Goal: Book appointment/travel/reservation

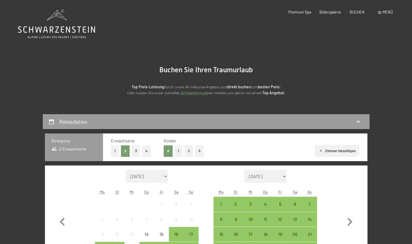
click at [187, 149] on button "2" at bounding box center [188, 151] width 9 height 11
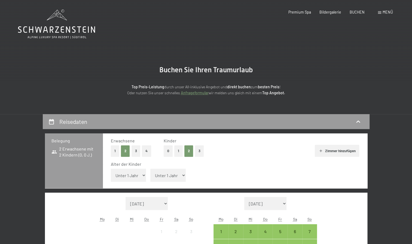
click at [135, 176] on select "Unter 1 Jahr 1 Jahr 2 Jahre 3 Jahre 4 Jahre 5 Jahre 6 Jahre 7 Jahre 8 Jahre 9 J…" at bounding box center [128, 175] width 35 height 13
select select "10"
click at [111, 169] on select "Unter 1 Jahr 1 Jahr 2 Jahre 3 Jahre 4 Jahre 5 Jahre 6 Jahre 7 Jahre 8 Jahre 9 J…" at bounding box center [128, 175] width 35 height 13
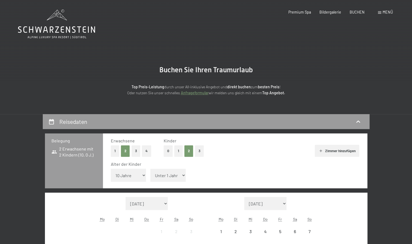
click at [176, 175] on select "Unter 1 Jahr 1 Jahr 2 Jahre 3 Jahre 4 Jahre 5 Jahre 6 Jahre 7 Jahre 8 Jahre 9 J…" at bounding box center [167, 175] width 35 height 13
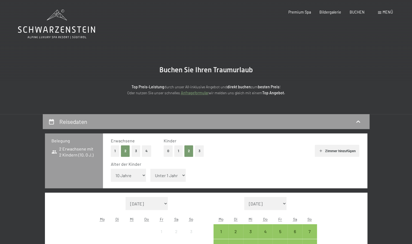
select select "8"
click at [150, 169] on select "Unter 1 Jahr 1 Jahr 2 Jahre 3 Jahre 4 Jahre 5 Jahre 6 Jahre 7 Jahre 8 Jahre 9 J…" at bounding box center [167, 175] width 35 height 13
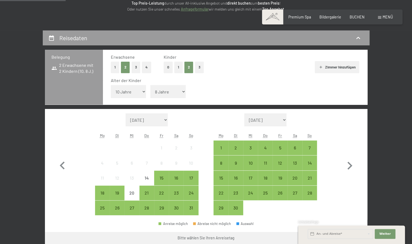
scroll to position [87, 0]
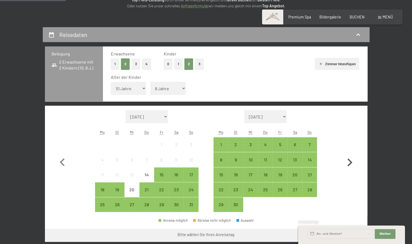
click at [352, 163] on icon "button" at bounding box center [349, 163] width 16 height 16
select select "2025-09-01"
select select "2025-10-01"
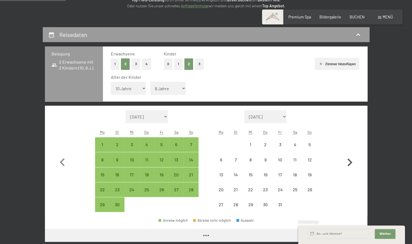
click at [352, 163] on icon "button" at bounding box center [349, 163] width 16 height 16
select select "2025-11-01"
select select "2025-12-01"
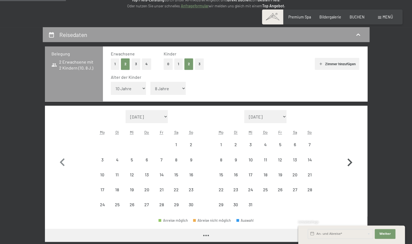
click at [352, 163] on icon "button" at bounding box center [349, 163] width 16 height 16
select select "2025-12-01"
select select "2026-01-01"
click at [352, 163] on icon "button" at bounding box center [349, 163] width 16 height 16
select select "2026-01-01"
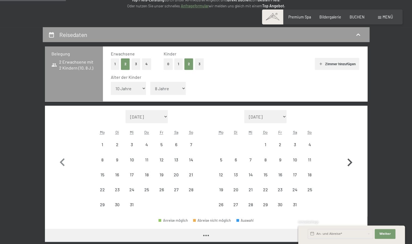
select select "2026-02-01"
select select "2026-01-01"
select select "2026-02-01"
click at [352, 163] on icon "button" at bounding box center [349, 163] width 16 height 16
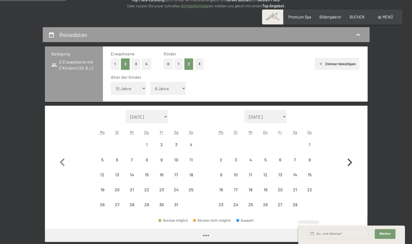
select select "2026-03-01"
select select "2026-04-01"
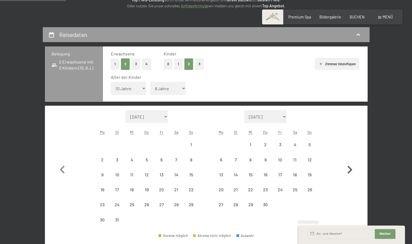
select select "2026-03-01"
select select "2026-04-01"
select select "2026-03-01"
select select "2026-04-01"
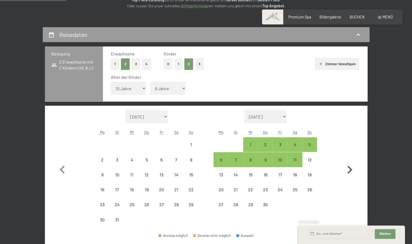
click at [352, 163] on icon "button" at bounding box center [349, 170] width 16 height 16
select select "2026-04-01"
select select "2026-05-01"
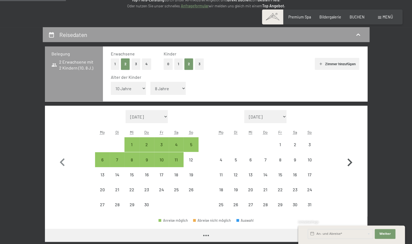
select select "2026-04-01"
select select "2026-05-01"
click at [352, 163] on icon "button" at bounding box center [349, 163] width 16 height 16
select select "2026-05-01"
select select "2026-06-01"
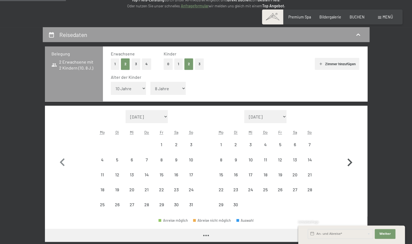
select select "2026-05-01"
select select "2026-06-01"
click at [352, 163] on icon "button" at bounding box center [349, 163] width 16 height 16
select select "2026-06-01"
select select "2026-07-01"
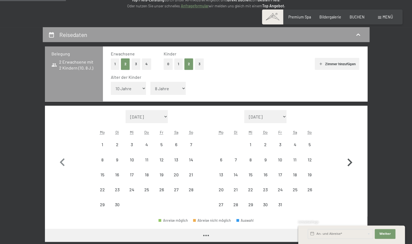
select select "2026-06-01"
select select "2026-07-01"
click at [224, 207] on div "27" at bounding box center [221, 210] width 14 height 14
select select "2026-06-01"
select select "2026-07-01"
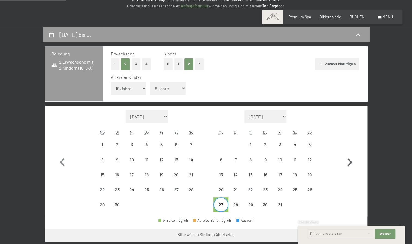
click at [348, 159] on icon "button" at bounding box center [349, 163] width 5 height 8
select select "2026-07-01"
select select "2026-08-01"
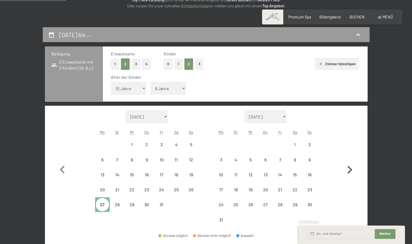
select select "2026-07-01"
select select "2026-08-01"
click at [307, 143] on div "2" at bounding box center [310, 150] width 14 height 14
select select "2026-07-01"
select select "2026-08-01"
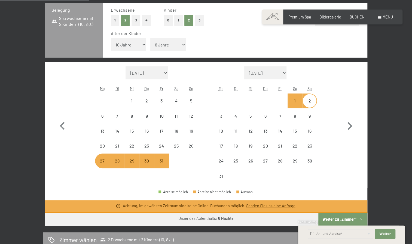
scroll to position [130, 0]
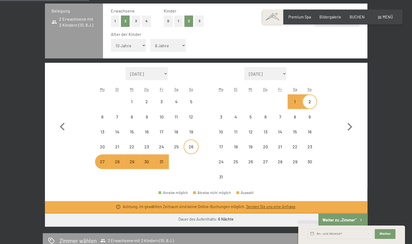
click at [188, 147] on div "26" at bounding box center [191, 152] width 14 height 14
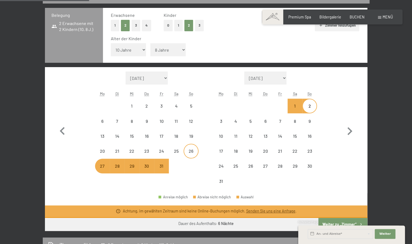
select select "2026-07-01"
select select "2026-08-01"
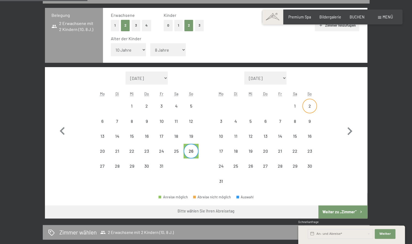
click at [311, 105] on div "2" at bounding box center [310, 111] width 14 height 14
select select "2026-07-01"
select select "2026-08-01"
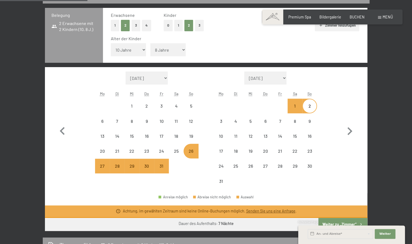
click at [165, 166] on div "31" at bounding box center [162, 171] width 14 height 14
select select "2026-07-01"
select select "2026-08-01"
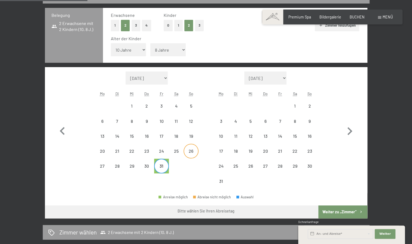
click at [192, 151] on div "26" at bounding box center [191, 156] width 14 height 14
select select "2026-07-01"
select select "2026-08-01"
click at [161, 164] on div "31" at bounding box center [162, 171] width 14 height 14
select select "2026-07-01"
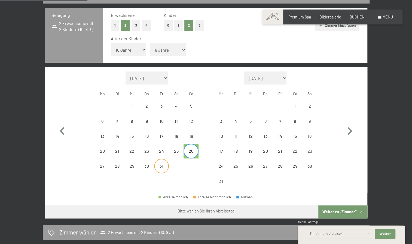
select select "2026-08-01"
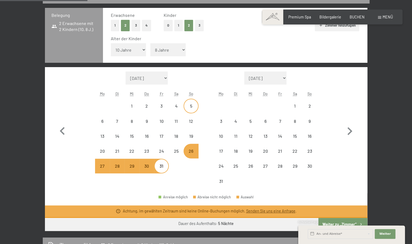
click at [193, 105] on div "5" at bounding box center [191, 111] width 14 height 14
select select "2026-07-01"
select select "2026-08-01"
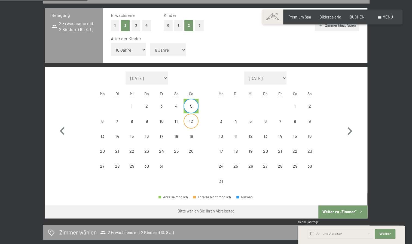
click at [190, 120] on div "12" at bounding box center [191, 126] width 14 height 14
select select "2026-07-01"
select select "2026-08-01"
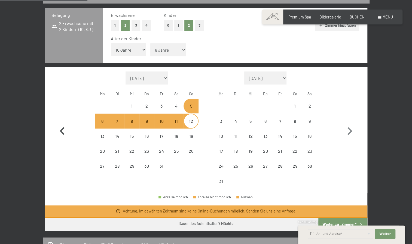
click at [62, 130] on icon "button" at bounding box center [62, 132] width 16 height 16
select select "2026-06-01"
select select "2026-07-01"
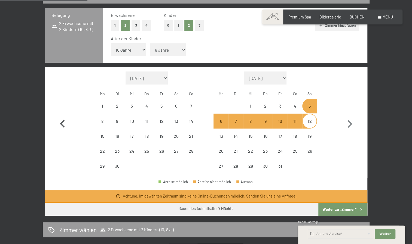
click at [62, 130] on icon "button" at bounding box center [62, 124] width 16 height 16
select select "2026-05-01"
select select "2026-06-01"
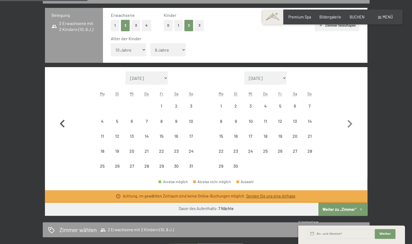
click at [62, 130] on icon "button" at bounding box center [62, 124] width 16 height 16
select select "2026-04-01"
select select "2026-05-01"
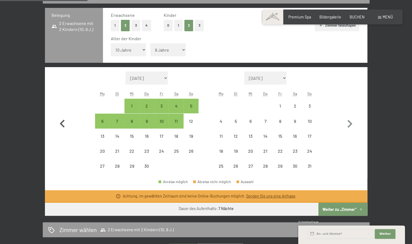
click at [62, 130] on icon "button" at bounding box center [62, 124] width 16 height 16
select select "2026-03-01"
select select "2026-04-01"
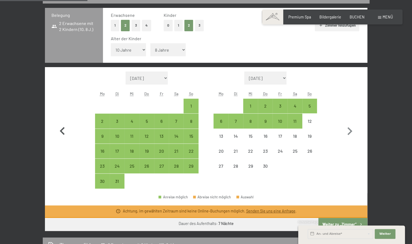
click at [62, 130] on icon "button" at bounding box center [62, 132] width 16 height 16
select select "2026-02-01"
select select "2026-03-01"
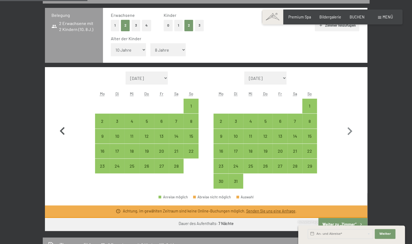
click at [62, 130] on icon "button" at bounding box center [62, 132] width 16 height 16
select select "2026-01-01"
select select "2026-02-01"
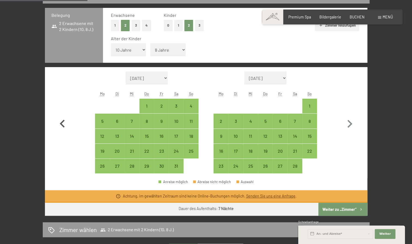
click at [62, 130] on icon "button" at bounding box center [62, 124] width 16 height 16
select select "2025-12-01"
select select "2026-01-01"
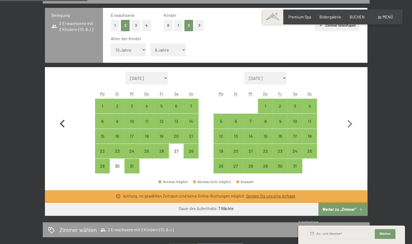
click at [62, 130] on icon "button" at bounding box center [62, 124] width 16 height 16
select select "2025-11-01"
select select "2025-12-01"
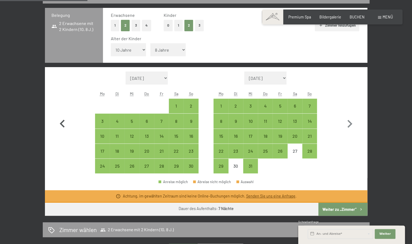
click at [62, 130] on icon "button" at bounding box center [62, 124] width 16 height 16
select select "2025-10-01"
select select "2025-11-01"
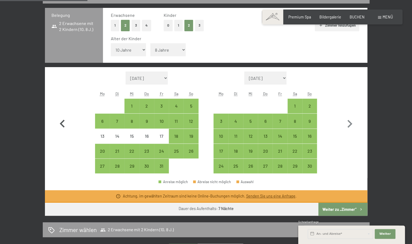
click at [62, 130] on icon "button" at bounding box center [62, 124] width 16 height 16
select select "2025-09-01"
select select "2025-10-01"
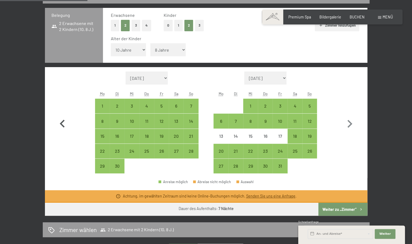
click at [62, 130] on icon "button" at bounding box center [62, 124] width 16 height 16
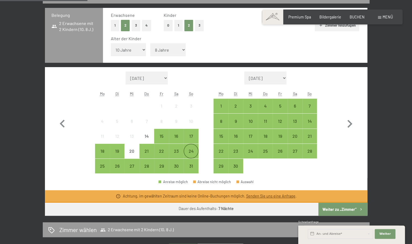
click at [189, 150] on div "24" at bounding box center [191, 156] width 14 height 14
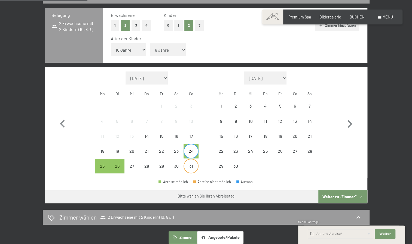
click at [192, 163] on div "31" at bounding box center [191, 166] width 14 height 14
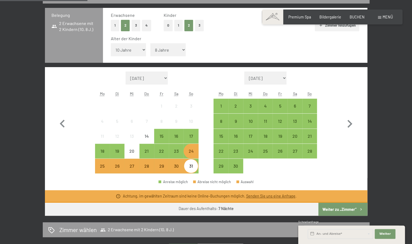
click at [178, 164] on div "30" at bounding box center [176, 171] width 14 height 14
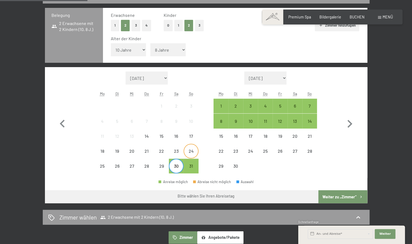
click at [188, 155] on div "24" at bounding box center [191, 156] width 14 height 14
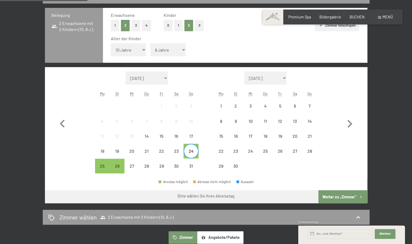
click at [192, 155] on div "24" at bounding box center [191, 156] width 14 height 14
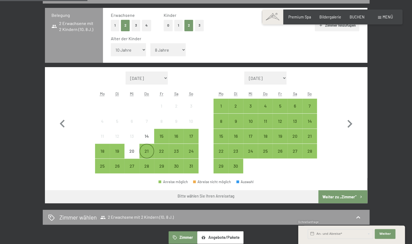
click at [147, 151] on div "21" at bounding box center [147, 156] width 14 height 14
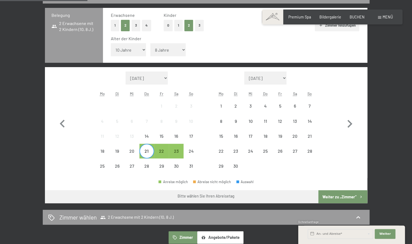
click at [147, 151] on div "21" at bounding box center [147, 156] width 14 height 14
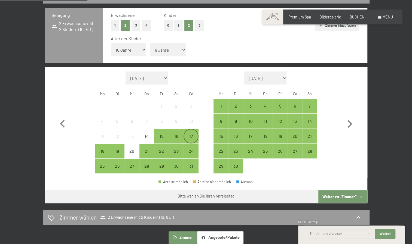
click at [189, 134] on div "17" at bounding box center [191, 141] width 14 height 14
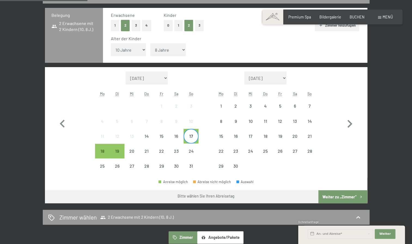
click at [189, 134] on div "17" at bounding box center [191, 141] width 14 height 14
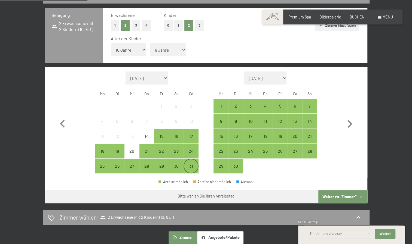
click at [189, 165] on div "31" at bounding box center [191, 171] width 14 height 14
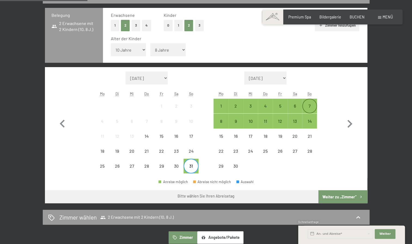
click at [310, 103] on div "7" at bounding box center [310, 106] width 14 height 14
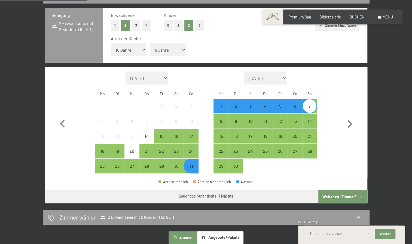
click at [331, 197] on button "Weiter zu „Zimmer“" at bounding box center [342, 196] width 49 height 13
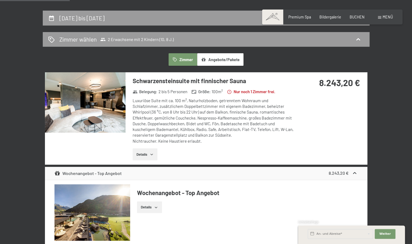
scroll to position [101, 0]
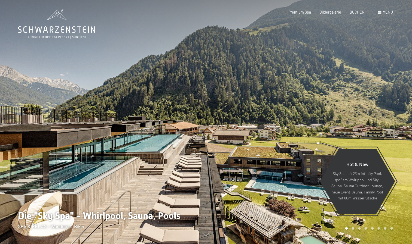
click at [384, 12] on span "Menü" at bounding box center [387, 12] width 10 height 5
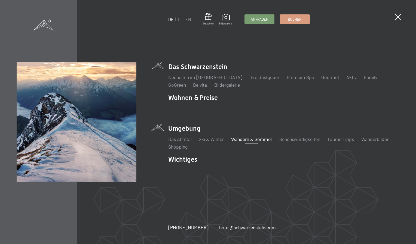
click at [244, 140] on link "Wandern & Sommer" at bounding box center [251, 139] width 41 height 6
